Goal: Information Seeking & Learning: Find specific fact

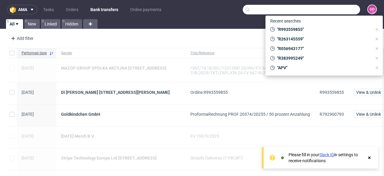
click at [326, 10] on input "text" at bounding box center [301, 10] width 117 height 10
paste input "000002852"
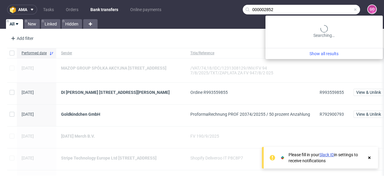
type input "000002852"
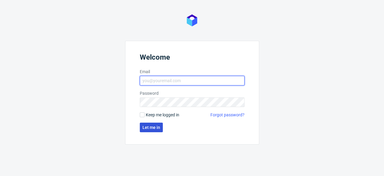
type input "[EMAIL_ADDRESS][DOMAIN_NAME]"
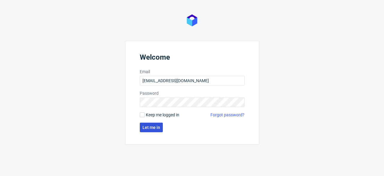
click at [149, 127] on span "Let me in" at bounding box center [151, 127] width 18 height 4
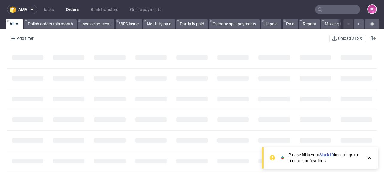
click at [334, 5] on input "text" at bounding box center [337, 10] width 45 height 10
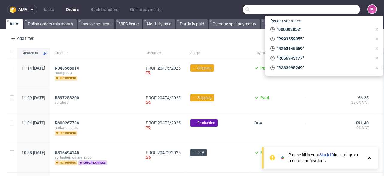
paste input "000002852"
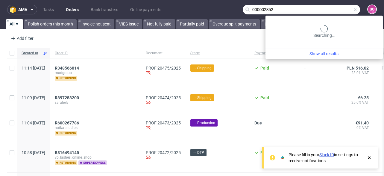
type input "000002852"
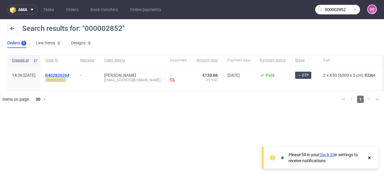
click at [69, 73] on span "R402820264" at bounding box center [57, 75] width 24 height 5
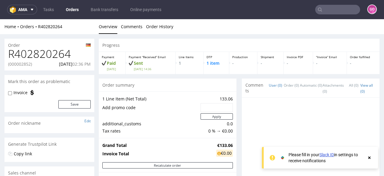
click at [73, 54] on h1 "R402820264" at bounding box center [49, 54] width 83 height 12
click at [64, 54] on h1 "R402820264" at bounding box center [49, 54] width 83 height 12
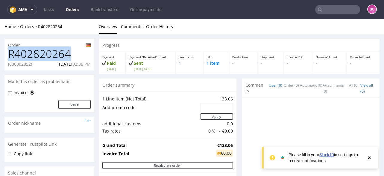
click at [64, 54] on h1 "R402820264" at bounding box center [49, 54] width 83 height 12
copy h1 "R402820264"
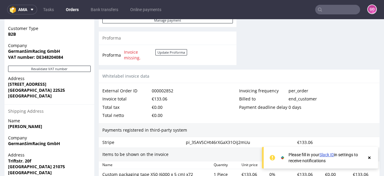
scroll to position [311, 0]
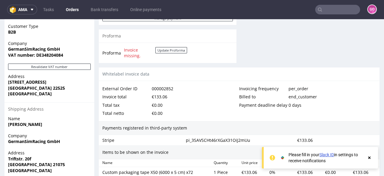
click at [48, 56] on strong "VAT number: DE348204084" at bounding box center [35, 55] width 55 height 6
copy strong "DE348204084"
click at [58, 49] on strong "GermanSimRacing GmbH" at bounding box center [34, 49] width 52 height 6
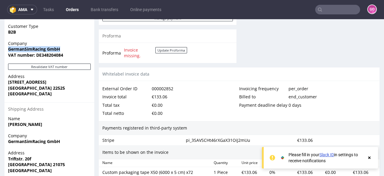
click at [58, 49] on strong "GermanSimRacing GmbH" at bounding box center [34, 49] width 52 height 6
copy strong "GermanSimRacing GmbH"
click at [31, 86] on strong "Hamburg 22525" at bounding box center [36, 88] width 57 height 6
copy strong "22525"
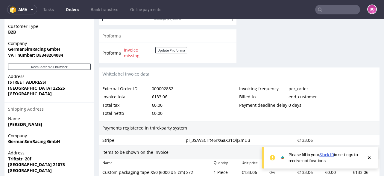
click at [19, 86] on strong "Hamburg 22525" at bounding box center [36, 88] width 57 height 6
copy strong "Hamburg"
click at [24, 82] on strong "Randstr. 1" at bounding box center [27, 82] width 38 height 6
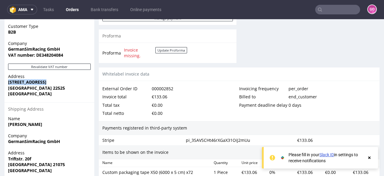
click at [24, 82] on strong "Randstr. 1" at bounding box center [27, 82] width 38 height 6
copy strong "Randstr. 1"
click at [325, 16] on nav "ama Tasks Orders Bank transfers Online payments GO" at bounding box center [192, 9] width 384 height 19
click at [326, 14] on nav "ama Tasks Orders Bank transfers Online payments GO" at bounding box center [192, 9] width 384 height 19
click at [324, 11] on input "text" at bounding box center [337, 10] width 45 height 10
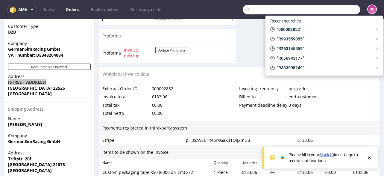
paste input "000002857"
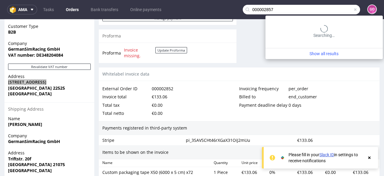
type input "000002857"
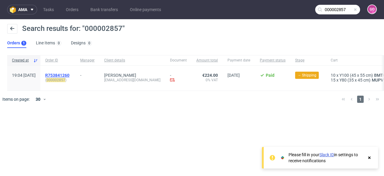
click at [69, 74] on span "R753841260" at bounding box center [57, 75] width 24 height 5
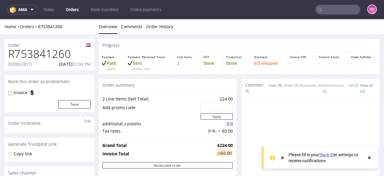
click at [44, 56] on h1 "R753841260" at bounding box center [49, 54] width 83 height 12
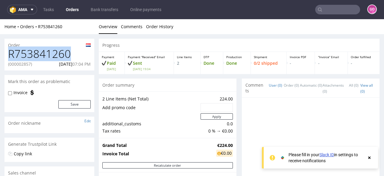
click at [44, 56] on h1 "R753841260" at bounding box center [49, 54] width 83 height 12
copy h1 "R753841260"
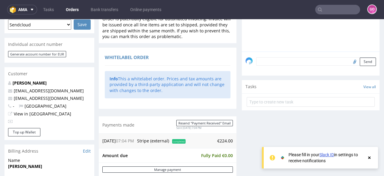
scroll to position [215, 0]
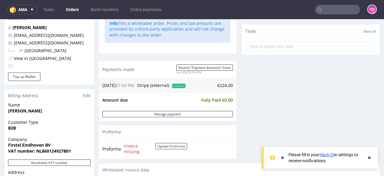
click at [51, 156] on div "Company Firstxl Eindhoven BV VAT number: NL860124927B01" at bounding box center [49, 147] width 90 height 23
click at [49, 152] on strong "VAT number: NL860124927B01" at bounding box center [39, 151] width 63 height 6
copy strong "NL860124927B01"
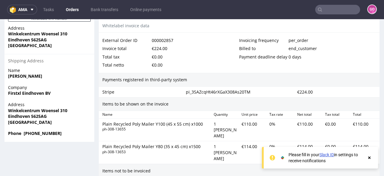
scroll to position [311, 0]
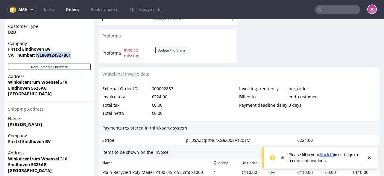
click at [35, 46] on strong "Firstxl Eindhoven BV" at bounding box center [29, 49] width 42 height 6
copy strong "Firstxl Eindhoven BV"
click at [57, 81] on strong "Winkelcentrum Woensel 310" at bounding box center [37, 82] width 59 height 6
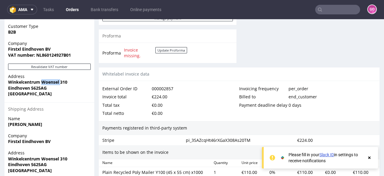
click at [57, 81] on strong "Winkelcentrum Woensel 310" at bounding box center [37, 82] width 59 height 6
copy strong "Winkelcentrum Woensel 310"
click at [36, 88] on strong "Eindhoven 5625AG" at bounding box center [27, 88] width 39 height 6
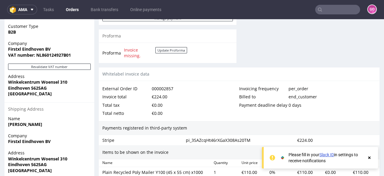
click at [15, 89] on strong "Eindhoven 5625AG" at bounding box center [27, 88] width 39 height 6
